Goal: Transaction & Acquisition: Purchase product/service

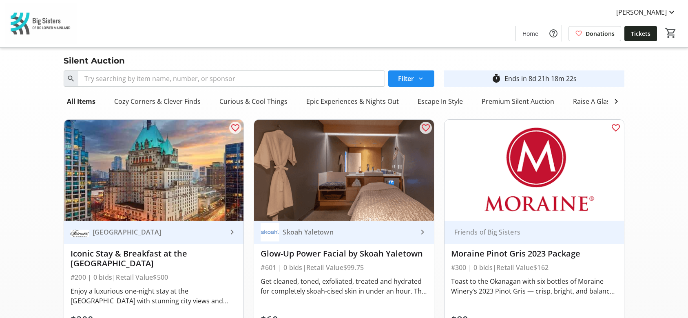
scroll to position [0, 12]
click at [674, 14] on mat-icon at bounding box center [672, 12] width 10 height 10
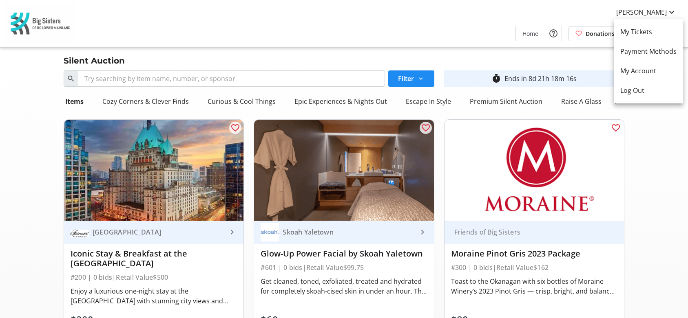
click at [45, 26] on div at bounding box center [344, 159] width 688 height 318
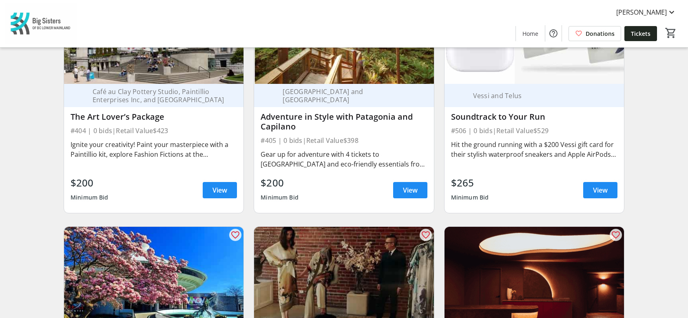
scroll to position [1346, 0]
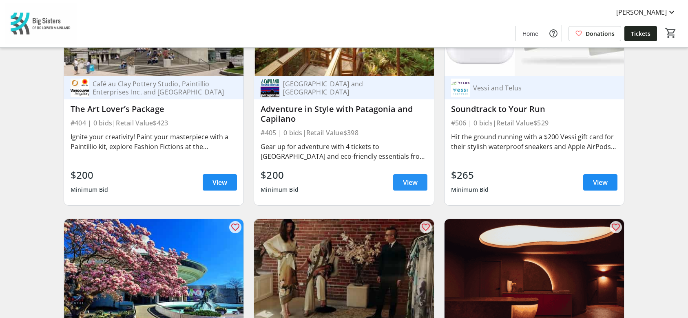
click at [411, 188] on span "View" at bounding box center [410, 183] width 15 height 10
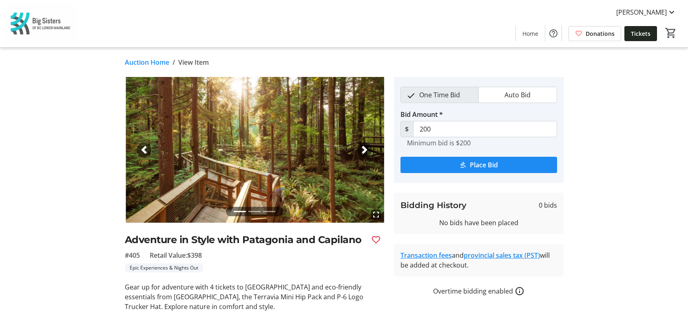
click at [360, 149] on div "Next" at bounding box center [364, 150] width 15 height 15
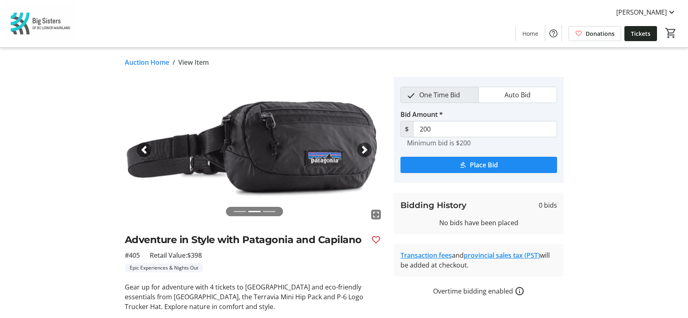
click at [360, 149] on div "Next" at bounding box center [364, 150] width 15 height 15
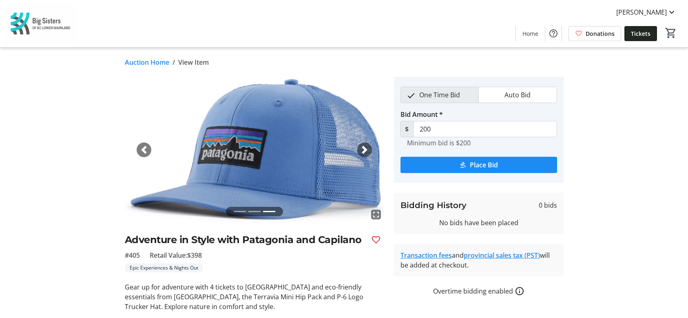
click at [360, 149] on div "Next" at bounding box center [364, 150] width 15 height 15
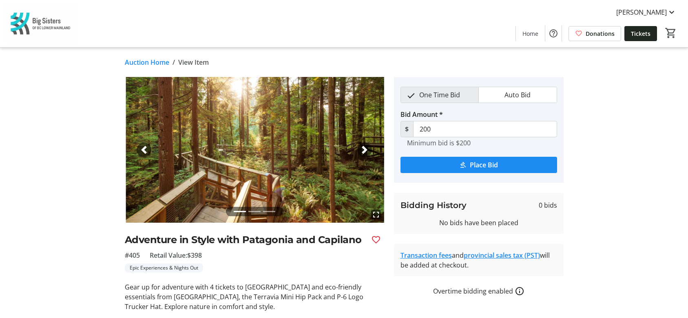
click at [361, 151] on span "button" at bounding box center [364, 150] width 8 height 8
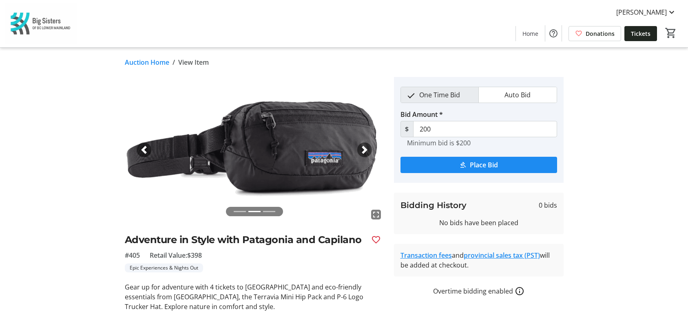
click at [361, 151] on span "button" at bounding box center [364, 150] width 8 height 8
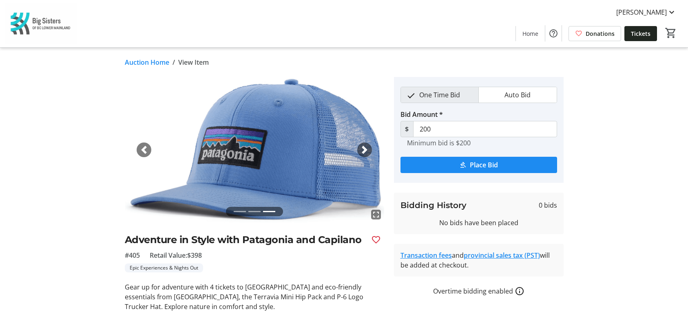
drag, startPoint x: 190, startPoint y: 254, endPoint x: 213, endPoint y: 258, distance: 23.2
click at [213, 258] on div "#405 Retail Value: $398" at bounding box center [254, 256] width 259 height 10
click at [214, 259] on div "#405 Retail Value: $398" at bounding box center [254, 256] width 259 height 10
click at [143, 146] on span "button" at bounding box center [144, 150] width 8 height 8
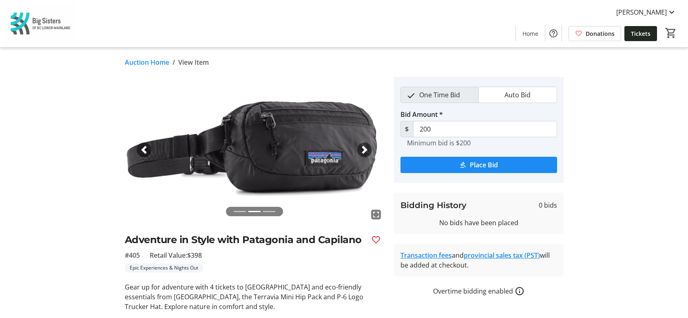
click at [143, 146] on span "button" at bounding box center [144, 150] width 8 height 8
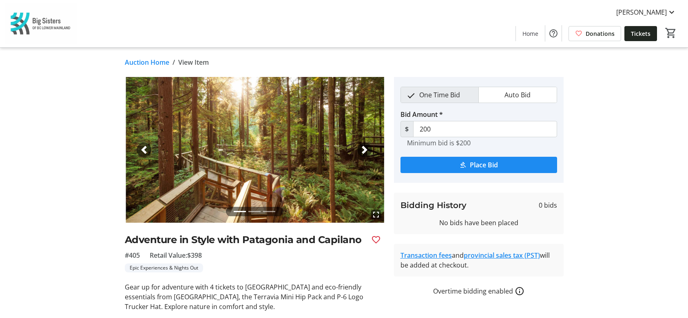
click at [146, 150] on span "button" at bounding box center [144, 150] width 8 height 8
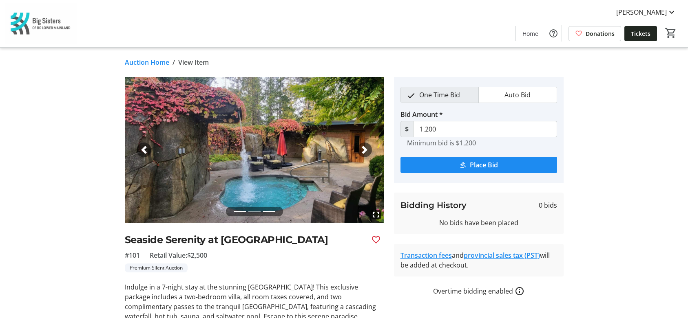
click at [154, 62] on link "Auction Home" at bounding box center [147, 62] width 44 height 10
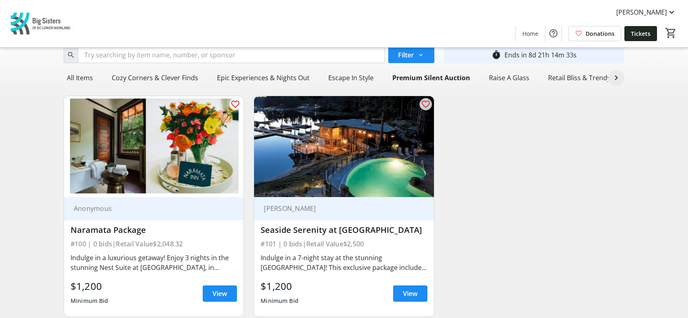
click at [612, 81] on mat-icon at bounding box center [616, 78] width 10 height 10
click at [612, 81] on div "The Glow Zone" at bounding box center [604, 78] width 52 height 16
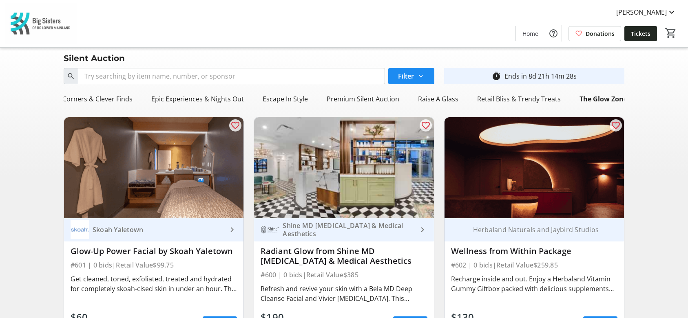
scroll to position [0, 0]
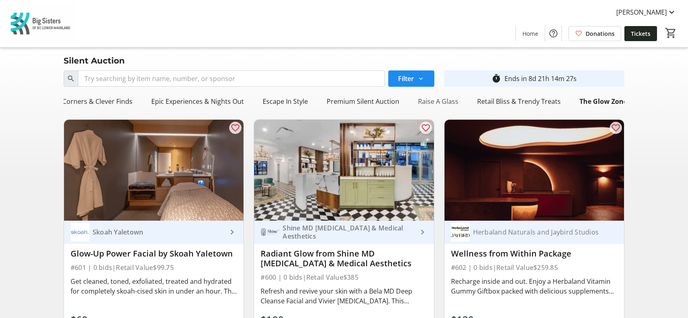
click at [432, 106] on div "Raise A Glass" at bounding box center [438, 101] width 47 height 16
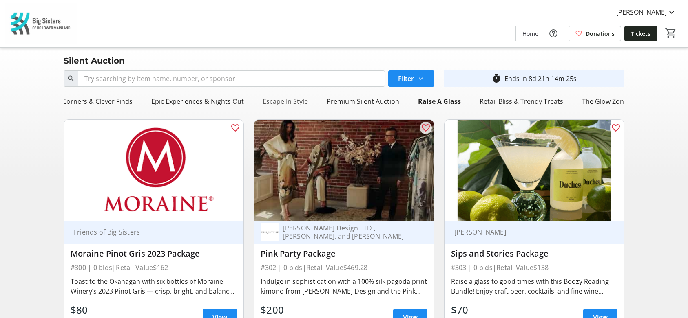
click at [296, 105] on div "Escape In Style" at bounding box center [285, 101] width 52 height 16
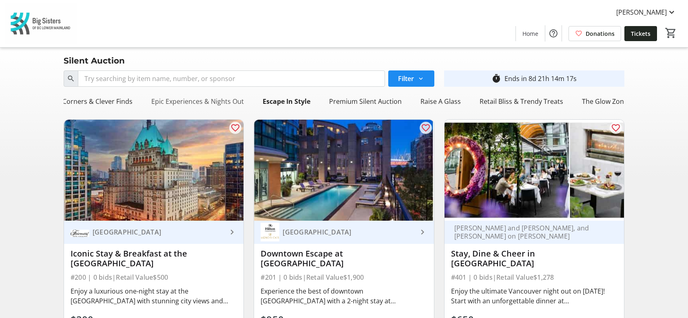
click at [210, 104] on div "Epic Experiences & Nights Out" at bounding box center [197, 101] width 99 height 16
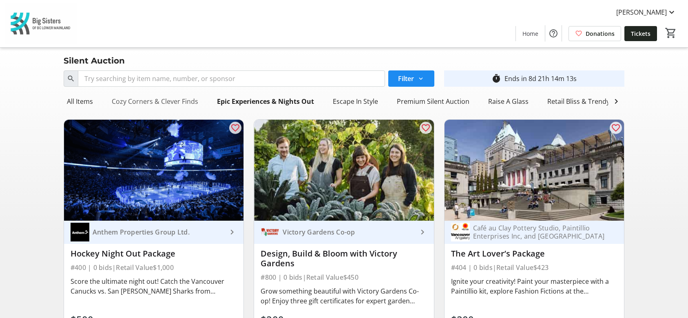
click at [117, 98] on div "Cozy Corners & Clever Finds" at bounding box center [154, 101] width 93 height 16
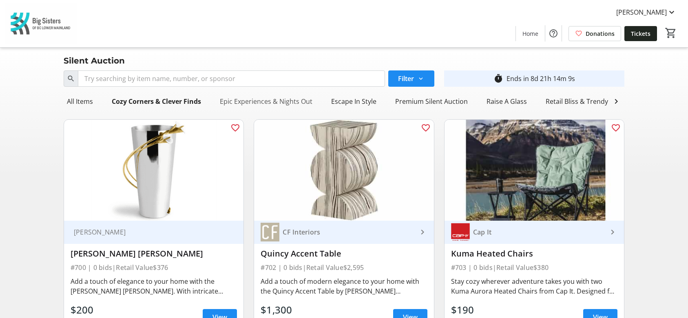
click at [299, 104] on div "Epic Experiences & Nights Out" at bounding box center [266, 101] width 99 height 16
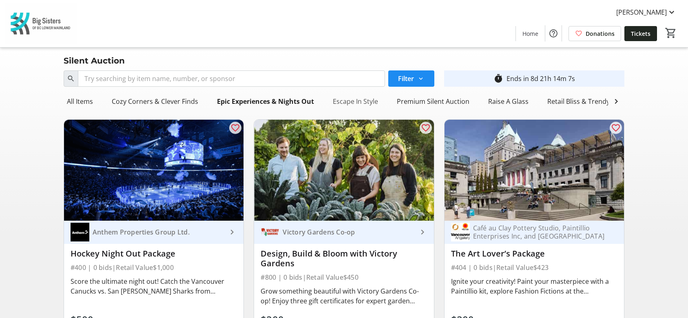
click at [367, 102] on div "Escape In Style" at bounding box center [355, 101] width 52 height 16
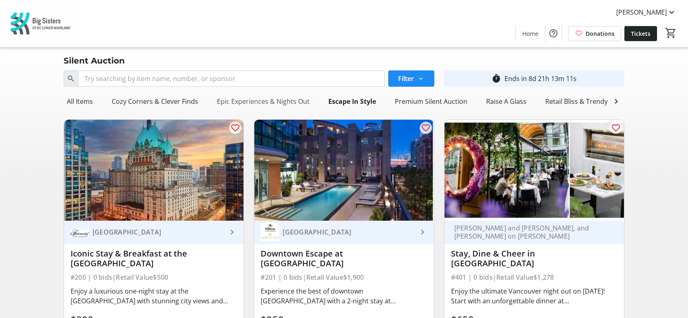
click at [254, 101] on div "Epic Experiences & Nights Out" at bounding box center [263, 101] width 99 height 16
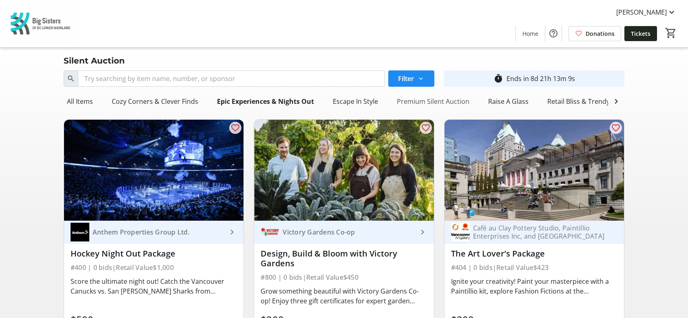
drag, startPoint x: 459, startPoint y: 101, endPoint x: 455, endPoint y: 102, distance: 4.2
click at [458, 102] on div "Premium Silent Auction" at bounding box center [432, 101] width 79 height 16
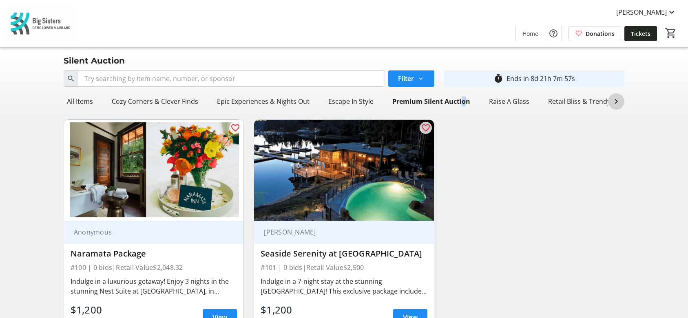
click at [614, 105] on mat-icon at bounding box center [616, 102] width 10 height 10
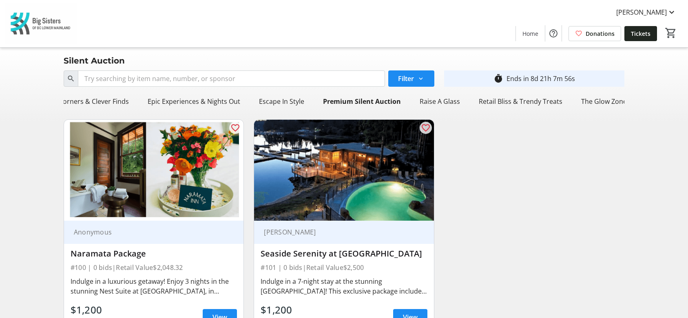
click at [614, 105] on div "The Glow Zone" at bounding box center [604, 101] width 52 height 16
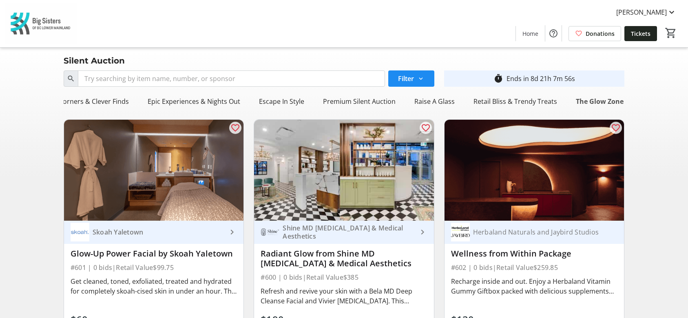
scroll to position [0, 66]
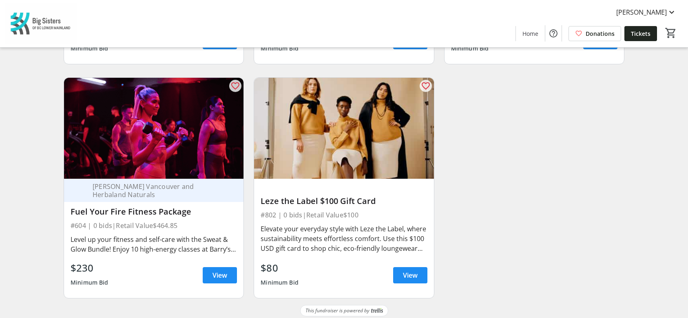
scroll to position [2914, 0]
